Goal: Task Accomplishment & Management: Manage account settings

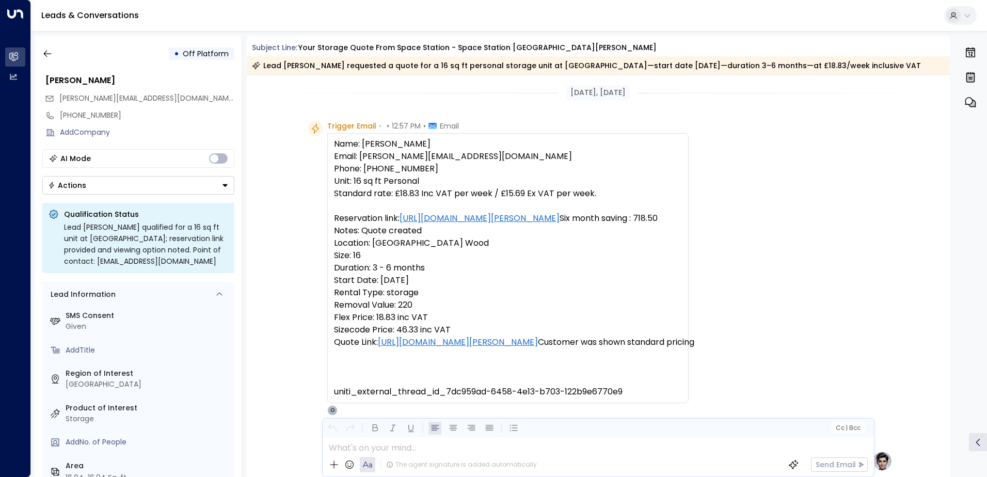
scroll to position [516, 0]
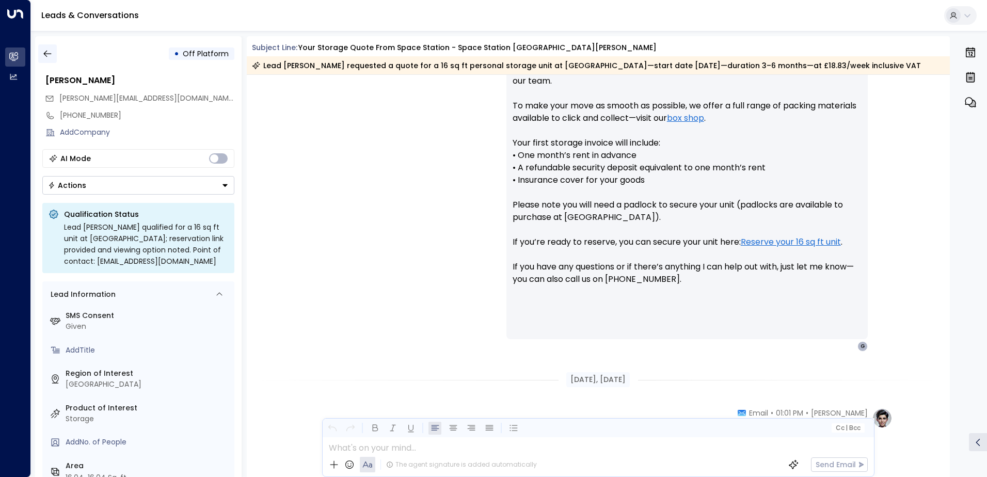
click at [52, 54] on icon "button" at bounding box center [47, 54] width 10 height 10
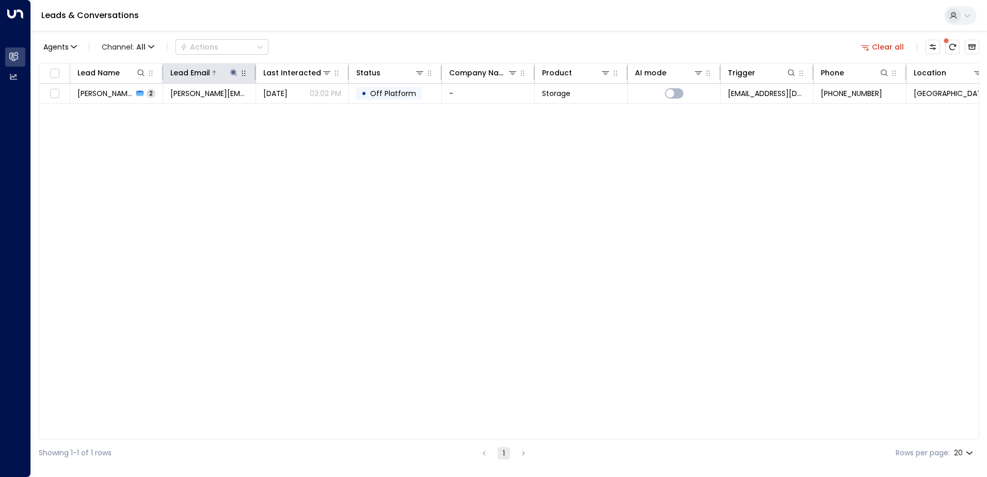
drag, startPoint x: 236, startPoint y: 73, endPoint x: 241, endPoint y: 79, distance: 7.4
click at [237, 74] on icon at bounding box center [234, 73] width 8 height 8
click at [298, 111] on icon "button" at bounding box center [298, 110] width 7 height 7
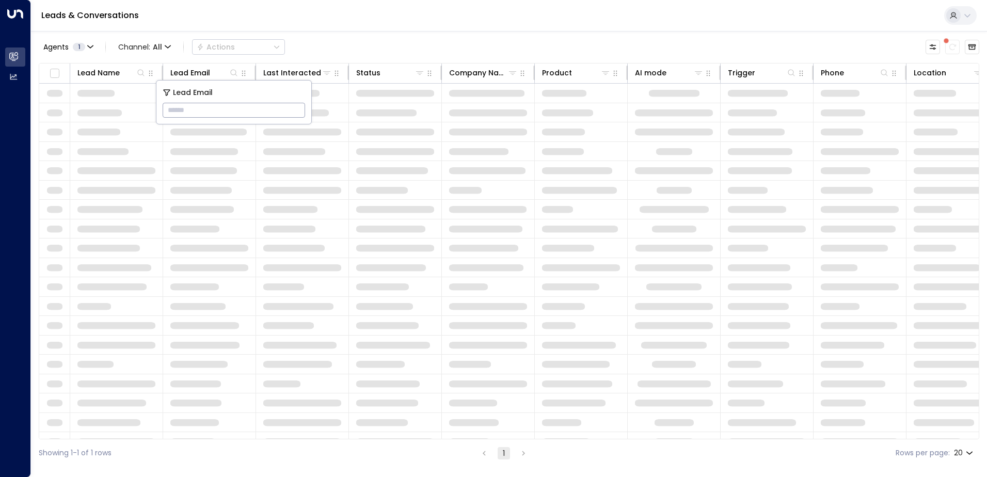
click at [294, 114] on input "text" at bounding box center [234, 110] width 142 height 19
paste input "**********"
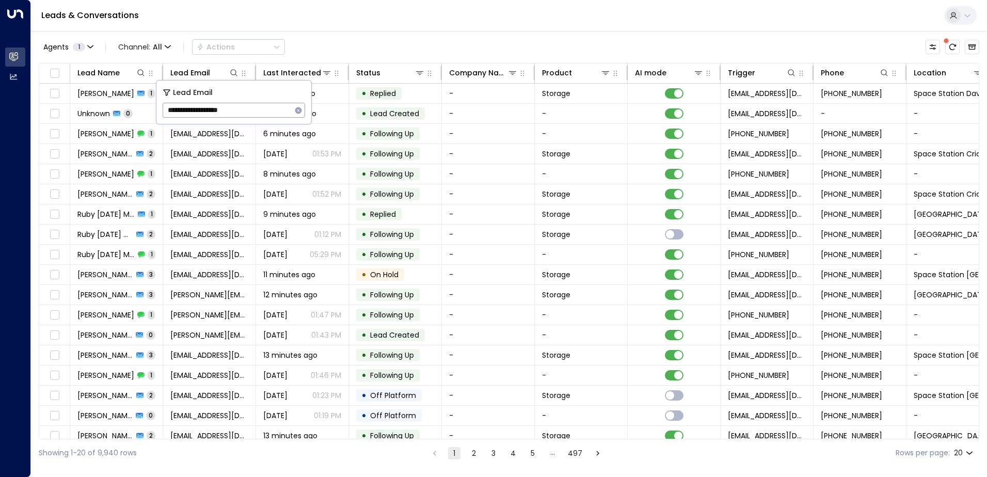
type input "**********"
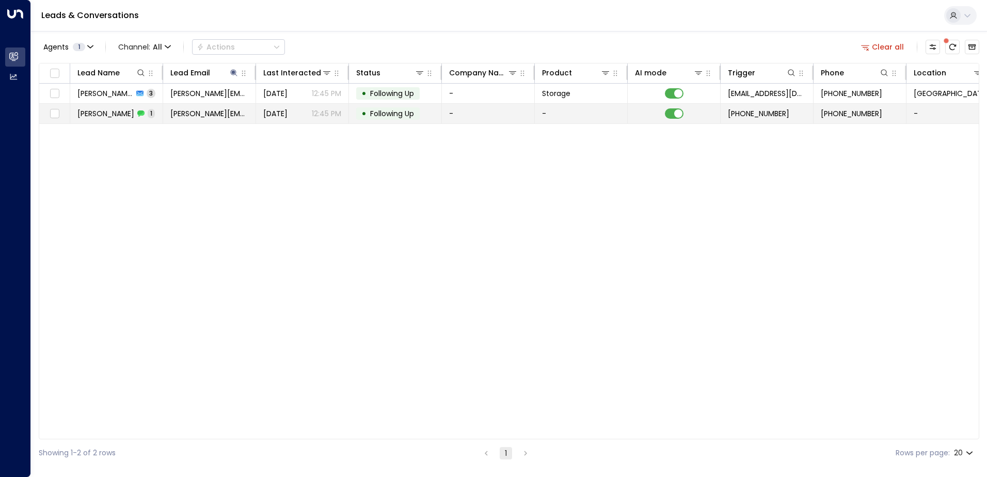
click at [405, 109] on span "Following Up" at bounding box center [392, 113] width 44 height 10
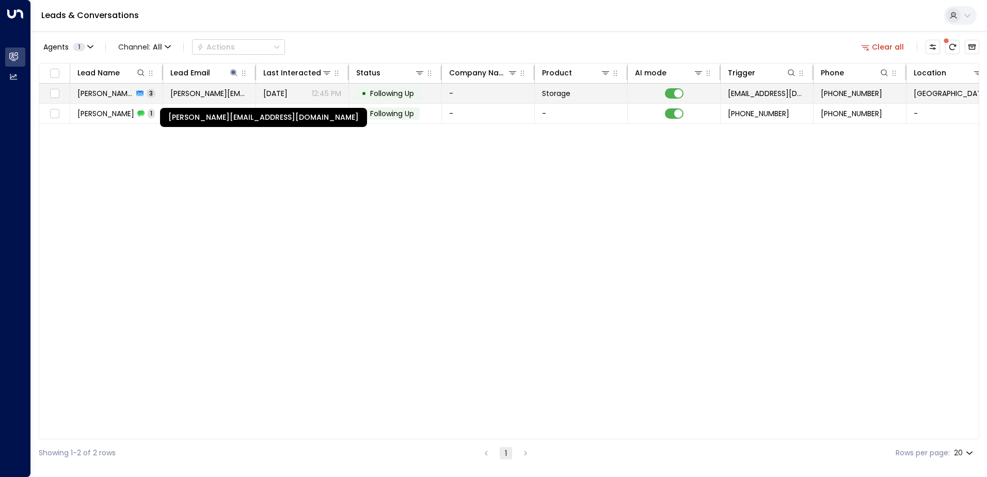
click at [220, 89] on span "[PERSON_NAME][EMAIL_ADDRESS][DOMAIN_NAME]" at bounding box center [209, 93] width 78 height 10
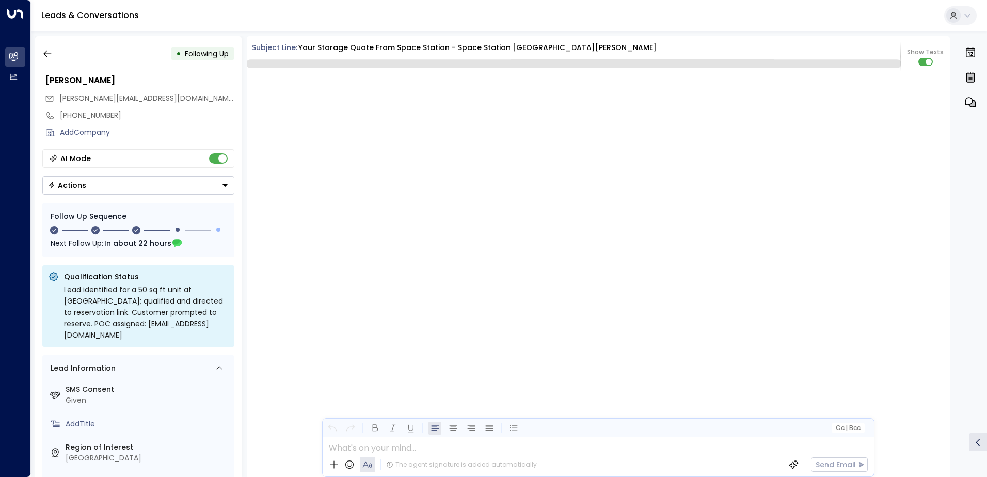
scroll to position [1249, 0]
